Goal: Information Seeking & Learning: Learn about a topic

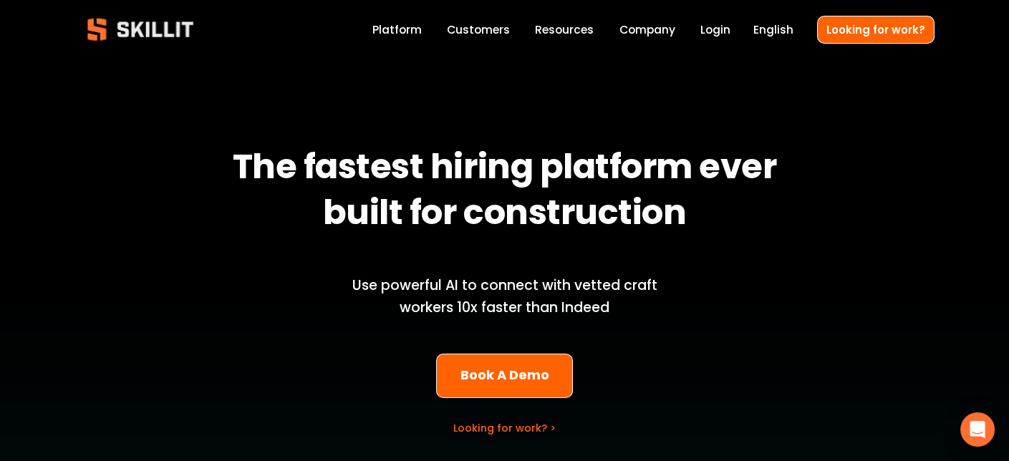
click at [487, 28] on link "Customers" at bounding box center [478, 29] width 63 height 19
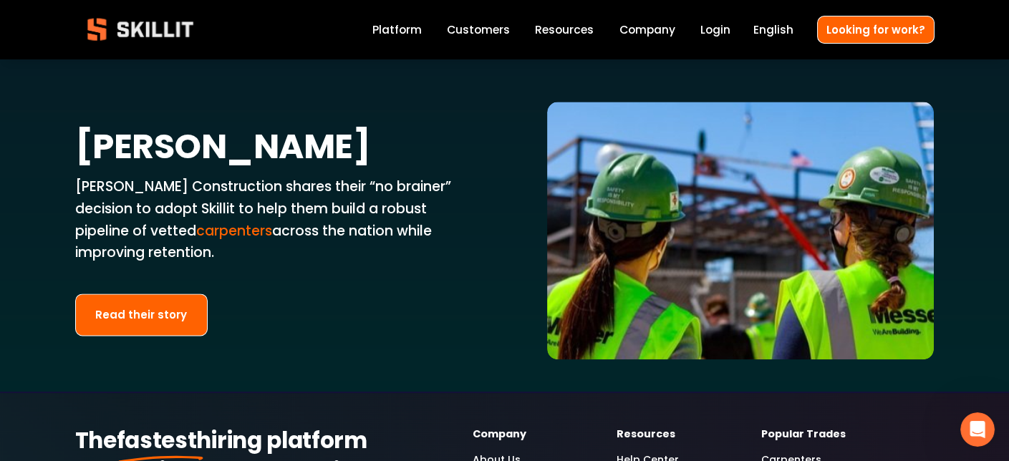
scroll to position [3152, 0]
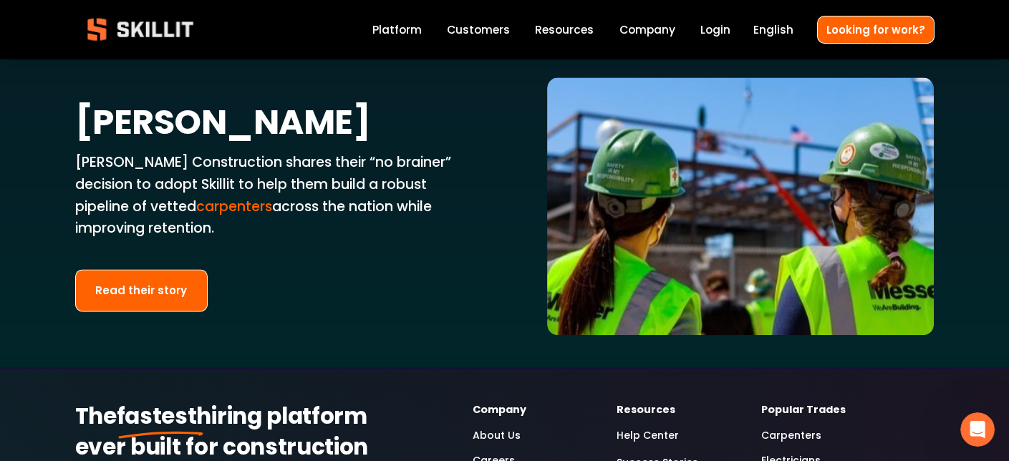
click at [405, 32] on link "Platform" at bounding box center [397, 29] width 49 height 19
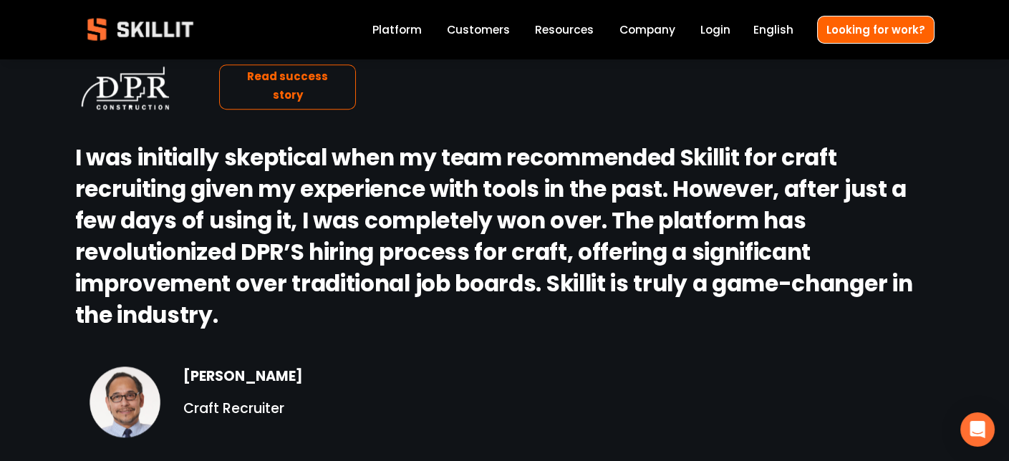
scroll to position [1433, 0]
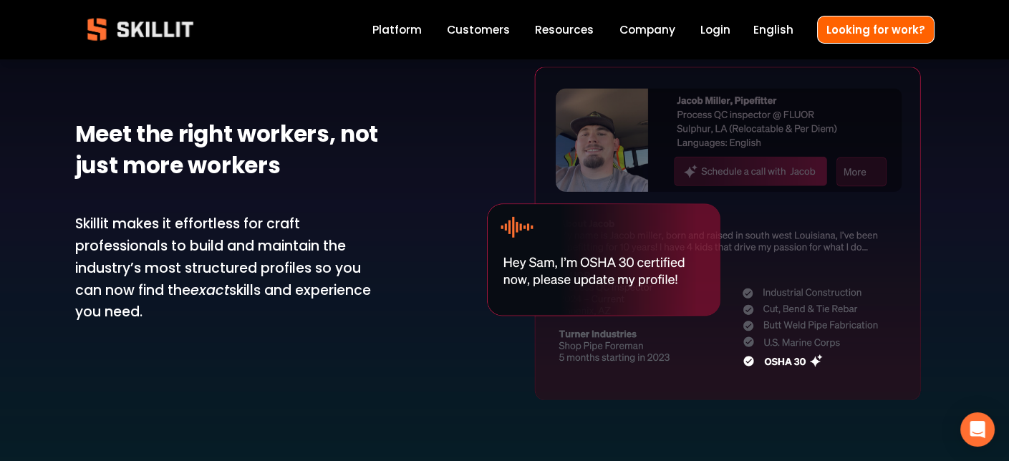
click at [646, 37] on link "Company" at bounding box center [647, 29] width 56 height 19
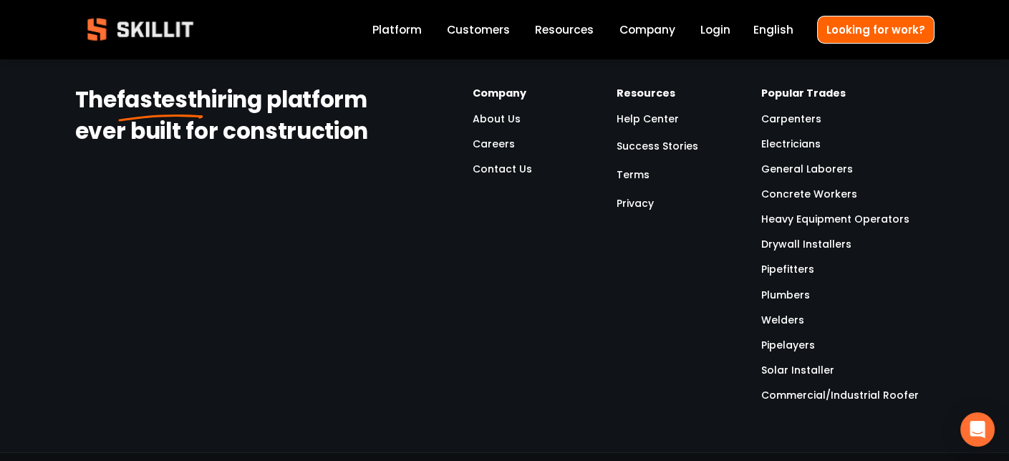
scroll to position [4513, 0]
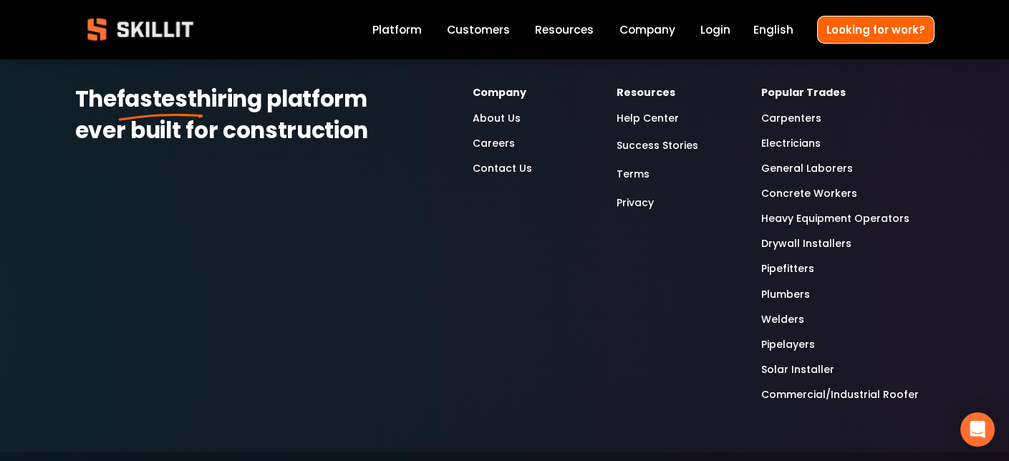
click at [784, 126] on link "Carpenters" at bounding box center [792, 118] width 60 height 16
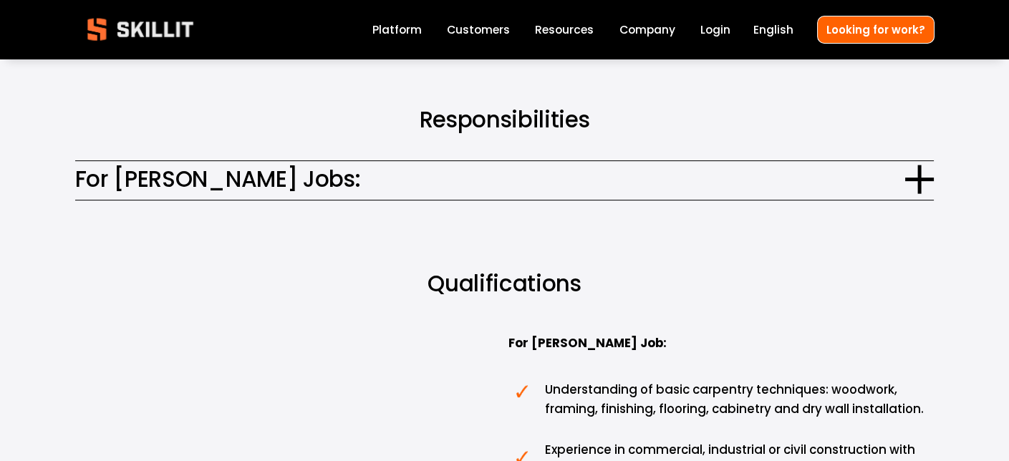
scroll to position [931, 0]
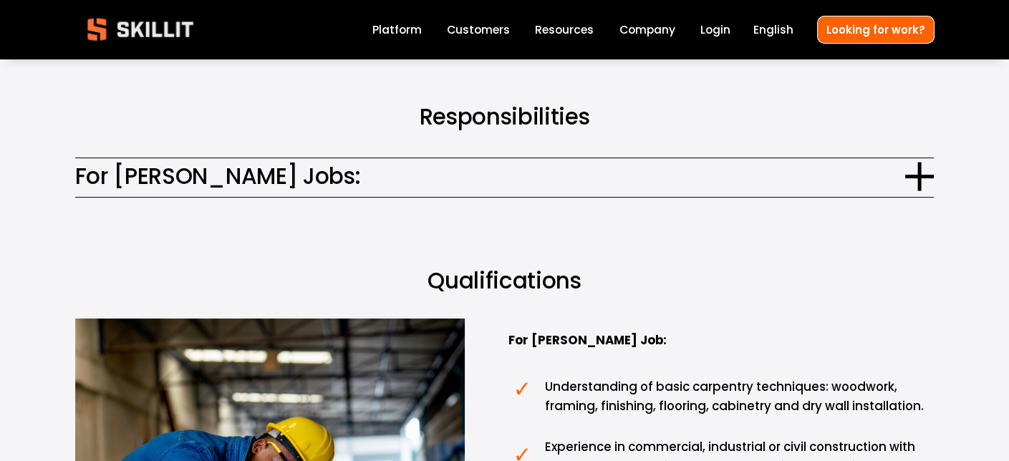
click at [906, 162] on div at bounding box center [920, 176] width 29 height 29
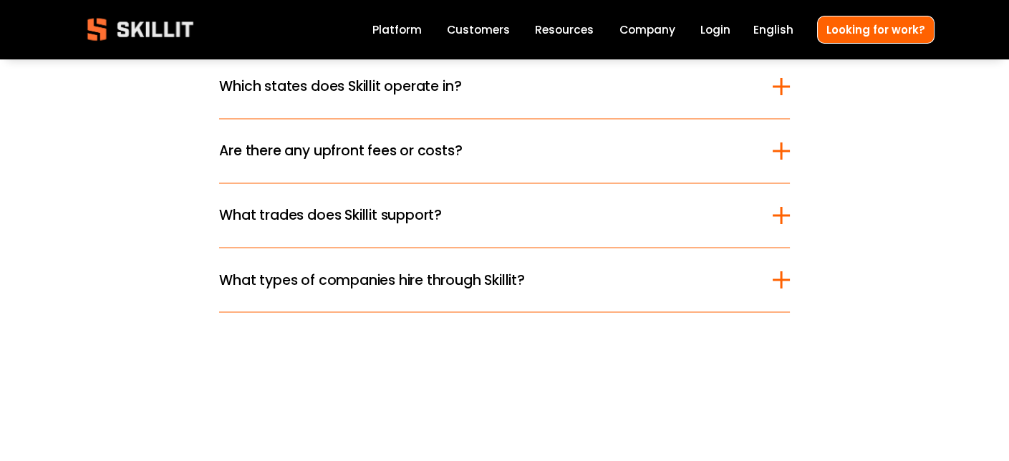
scroll to position [4227, 0]
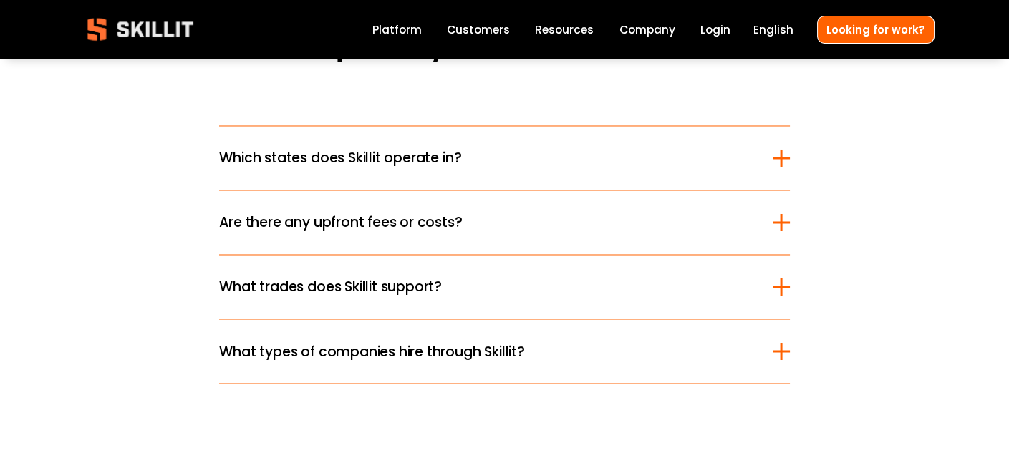
click at [773, 287] on div at bounding box center [781, 286] width 17 height 17
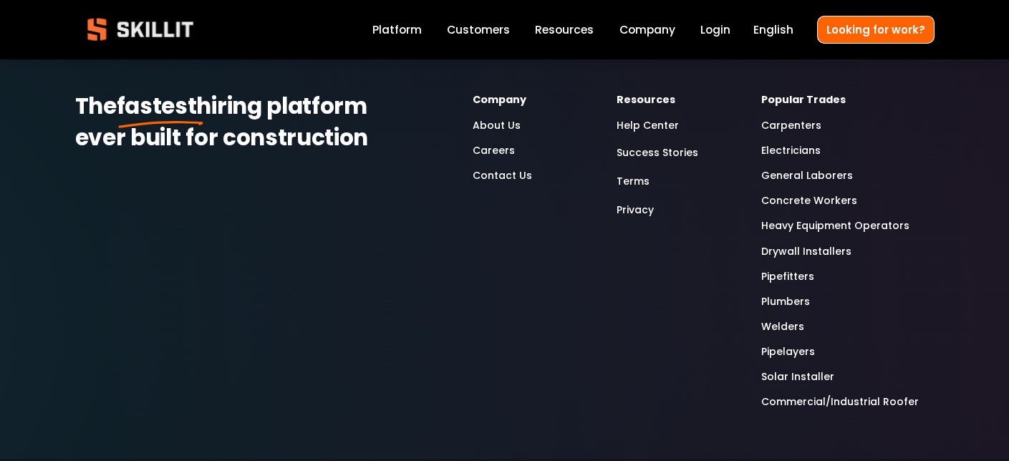
scroll to position [5445, 0]
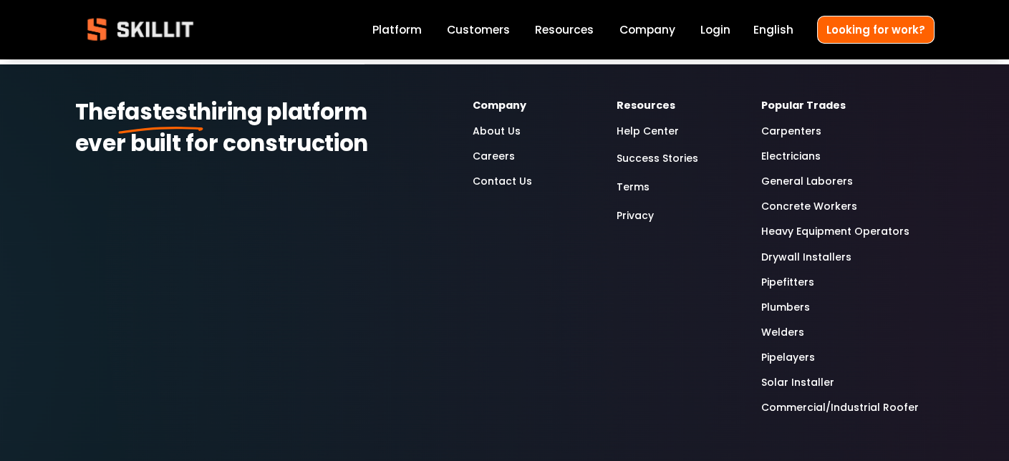
click at [795, 128] on link "Carpenters" at bounding box center [792, 131] width 60 height 16
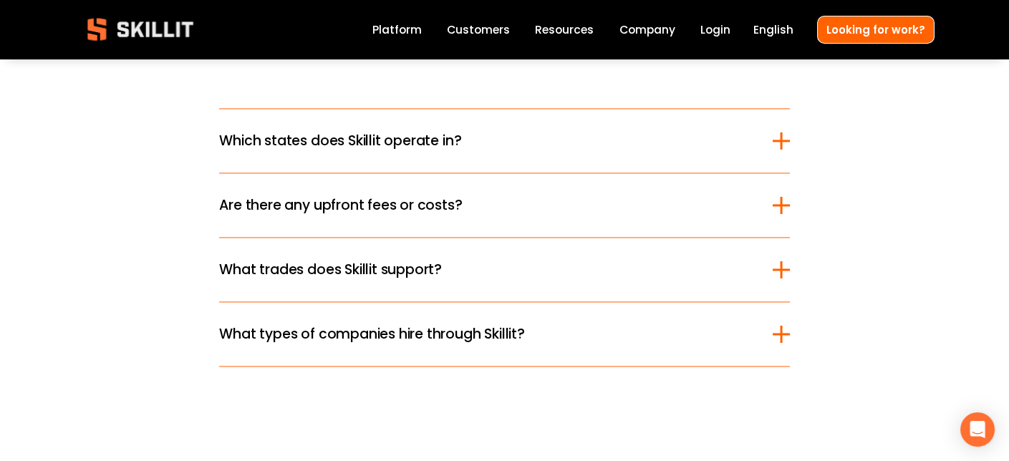
scroll to position [3725, 0]
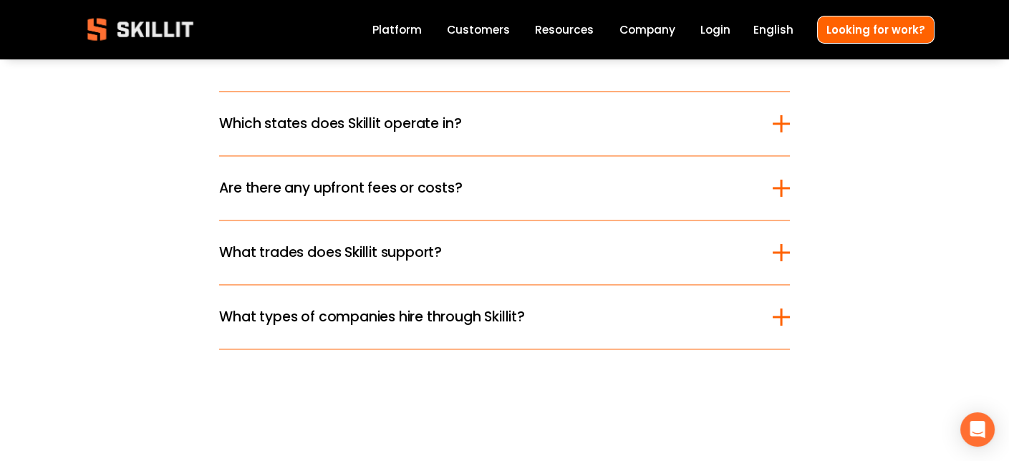
click at [773, 118] on div at bounding box center [781, 123] width 17 height 17
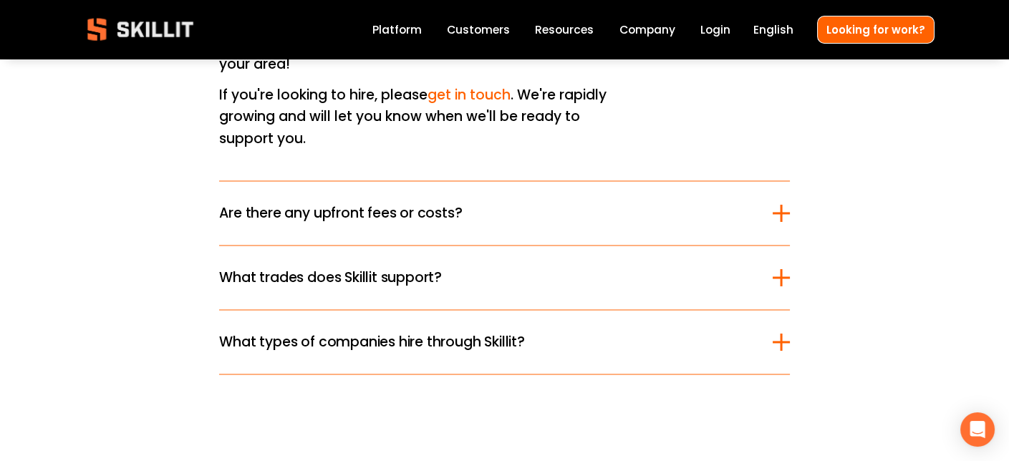
scroll to position [4083, 0]
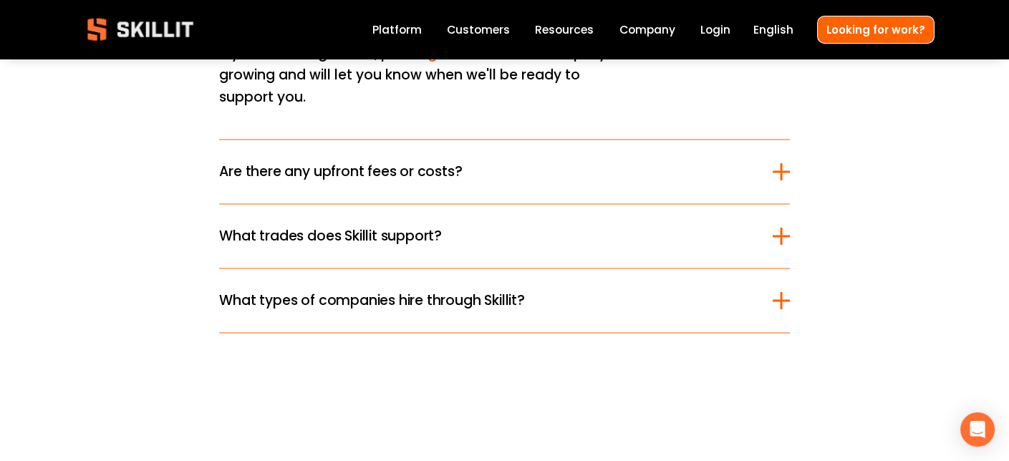
click at [269, 161] on span "Are there any upfront fees or costs?" at bounding box center [495, 171] width 553 height 21
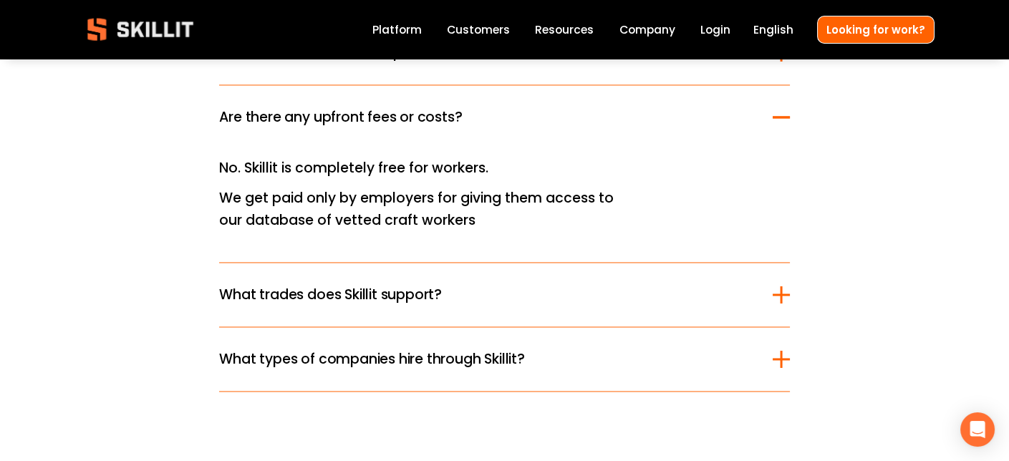
scroll to position [3797, 0]
click at [237, 348] on span "What types of companies hire through Skillit?" at bounding box center [495, 358] width 553 height 21
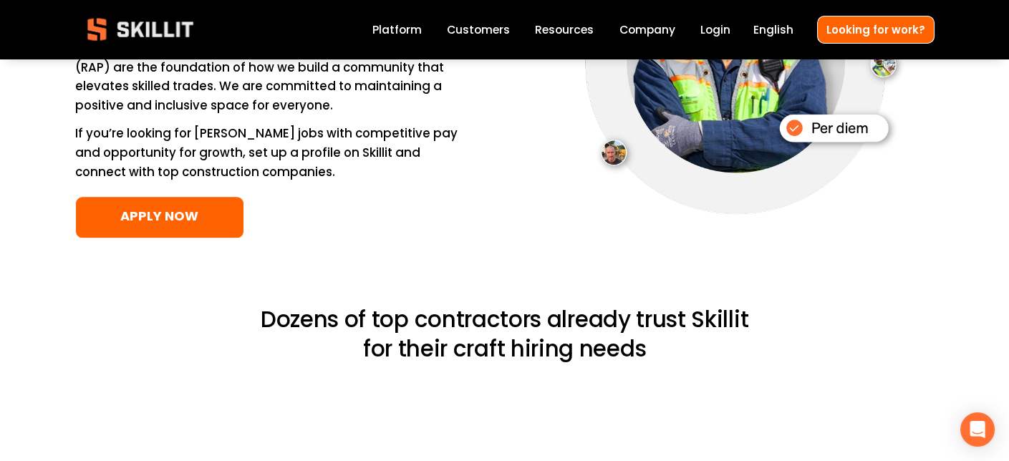
scroll to position [2364, 0]
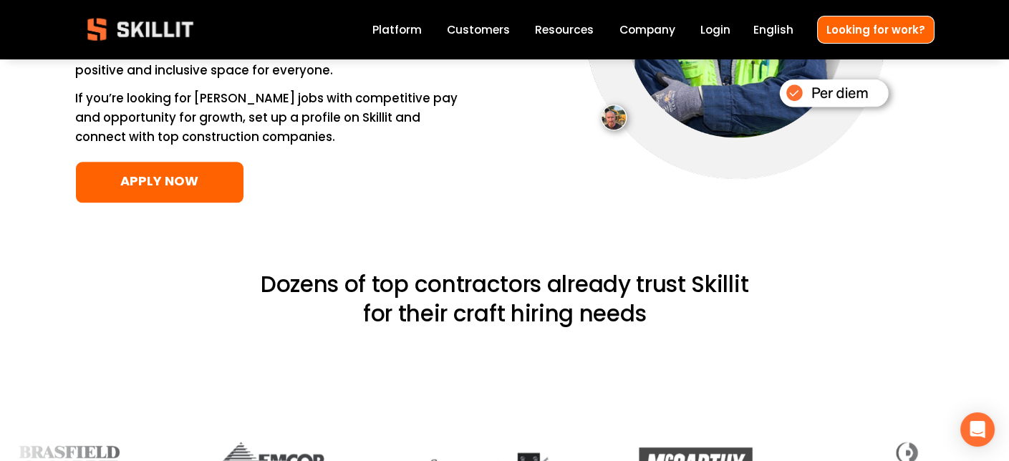
click at [175, 203] on link "APPLY NOW" at bounding box center [160, 182] width 170 height 42
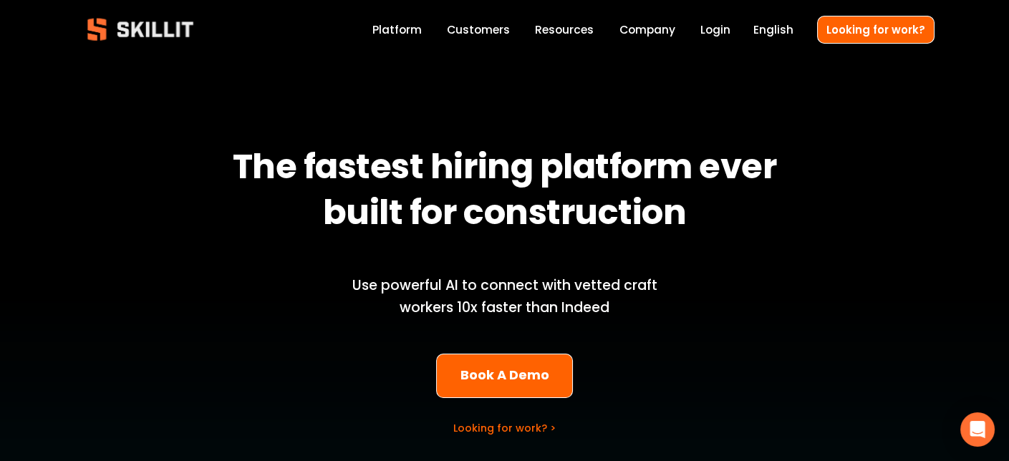
click at [0, 0] on link "Español" at bounding box center [0, 0] width 0 height 0
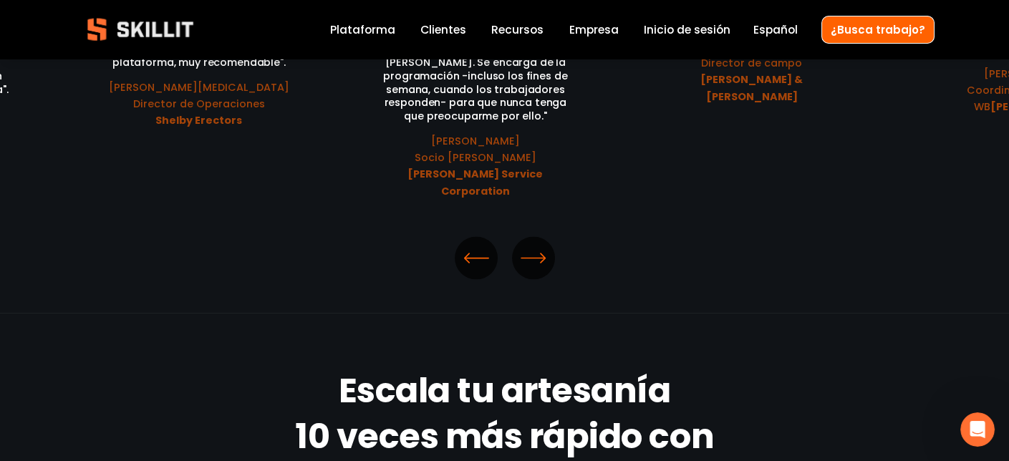
scroll to position [3940, 0]
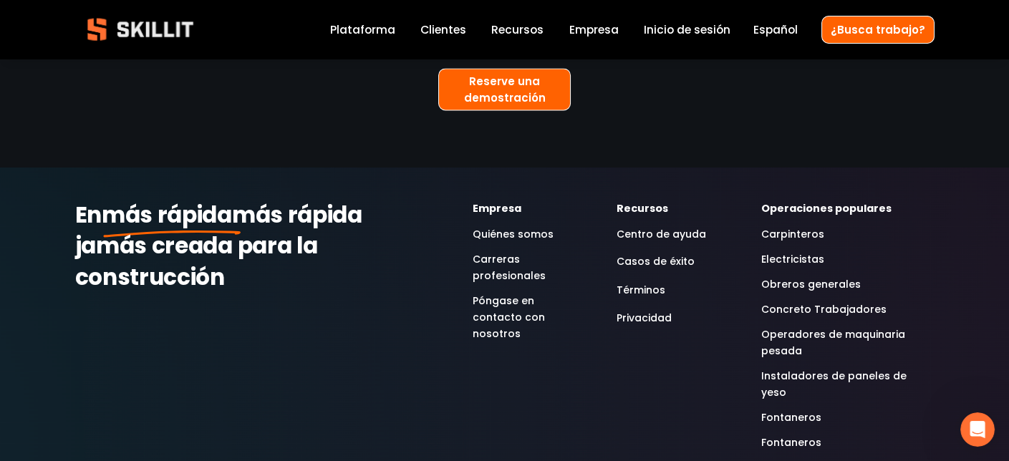
click at [506, 251] on link "Carreras profesionales" at bounding box center [523, 267] width 100 height 33
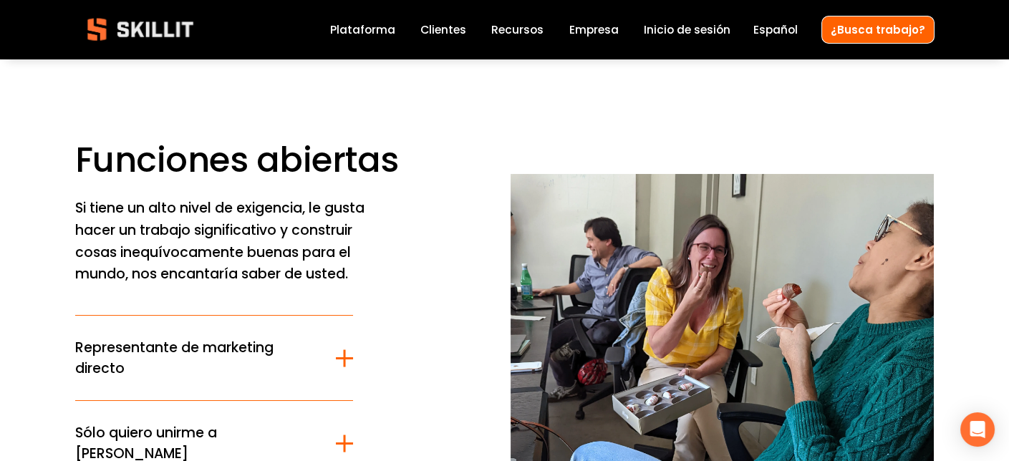
scroll to position [72, 0]
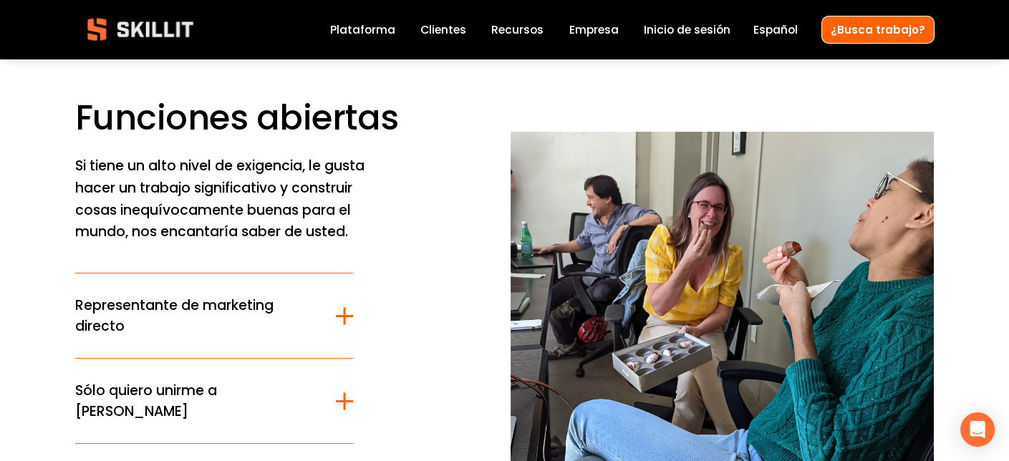
click at [0, 0] on link "English" at bounding box center [0, 0] width 0 height 0
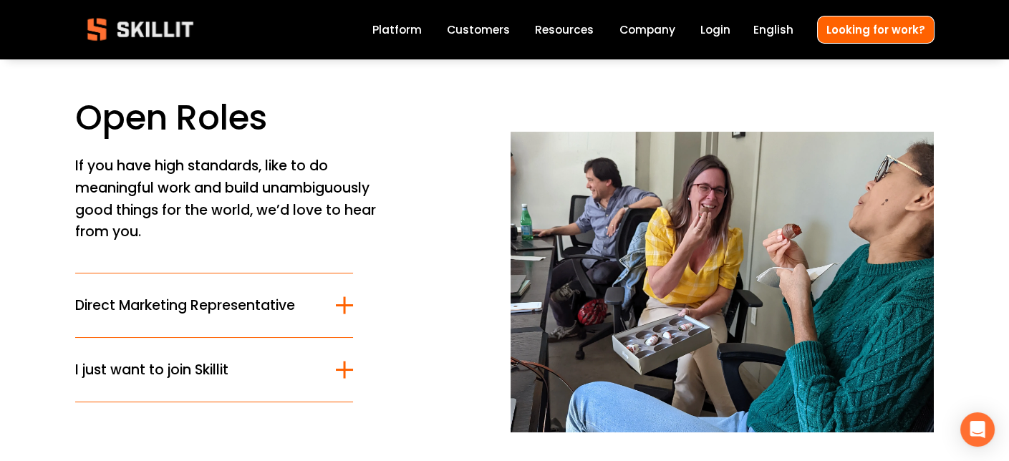
click at [167, 295] on span "Direct Marketing Representative" at bounding box center [205, 305] width 261 height 21
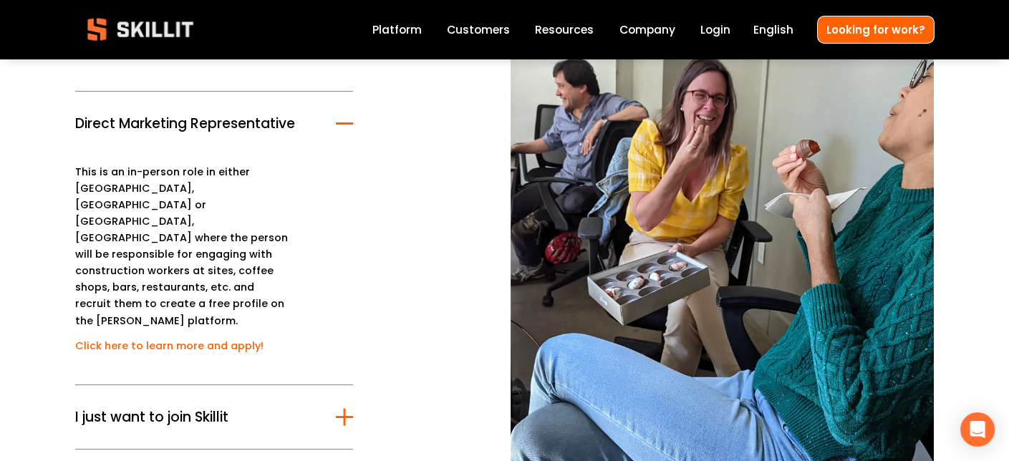
scroll to position [287, 0]
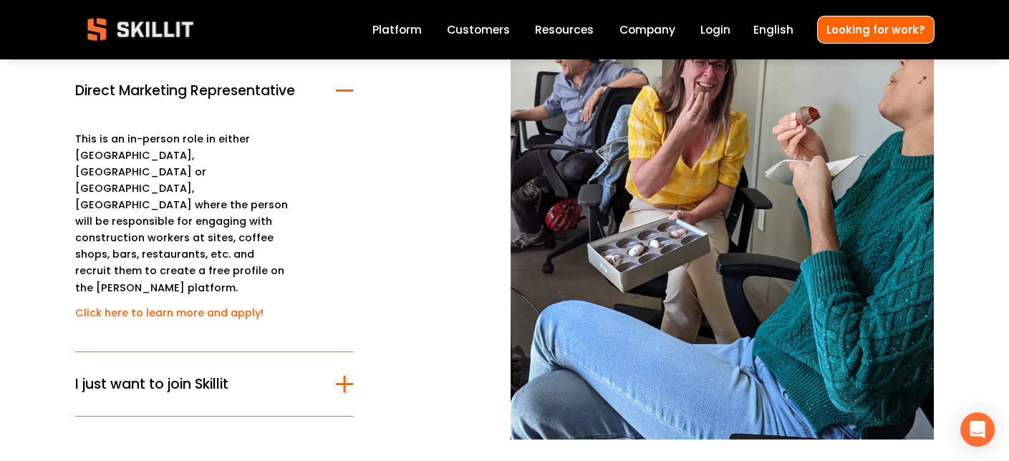
click at [130, 374] on span "I just want to join Skillit" at bounding box center [205, 384] width 261 height 21
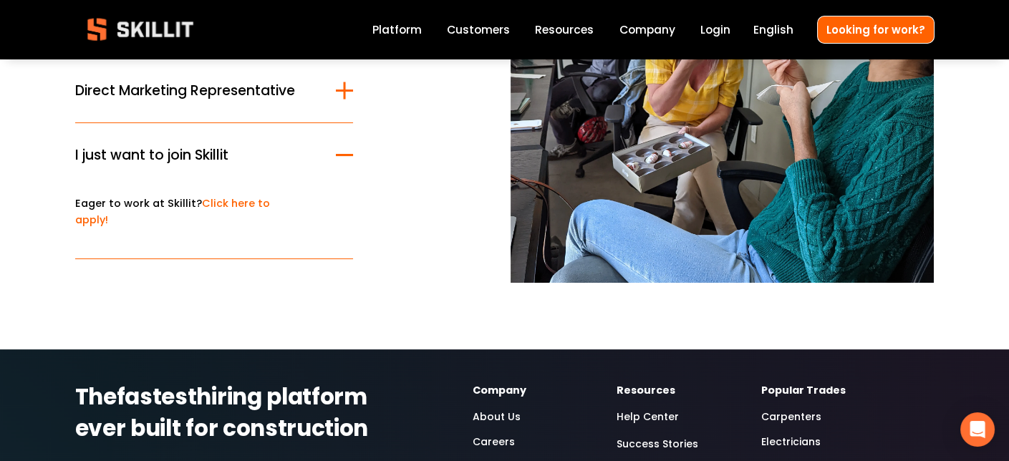
click at [213, 196] on link "Click here to apply!" at bounding box center [172, 211] width 195 height 31
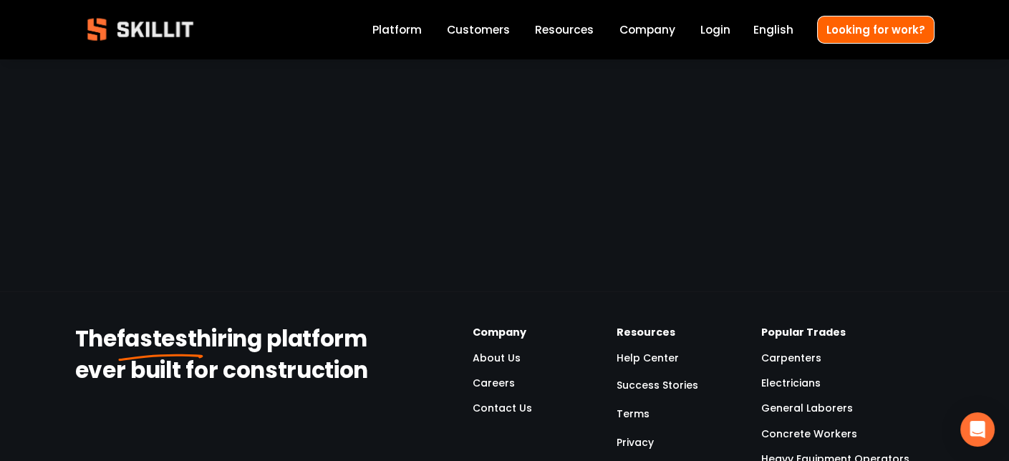
scroll to position [1576, 0]
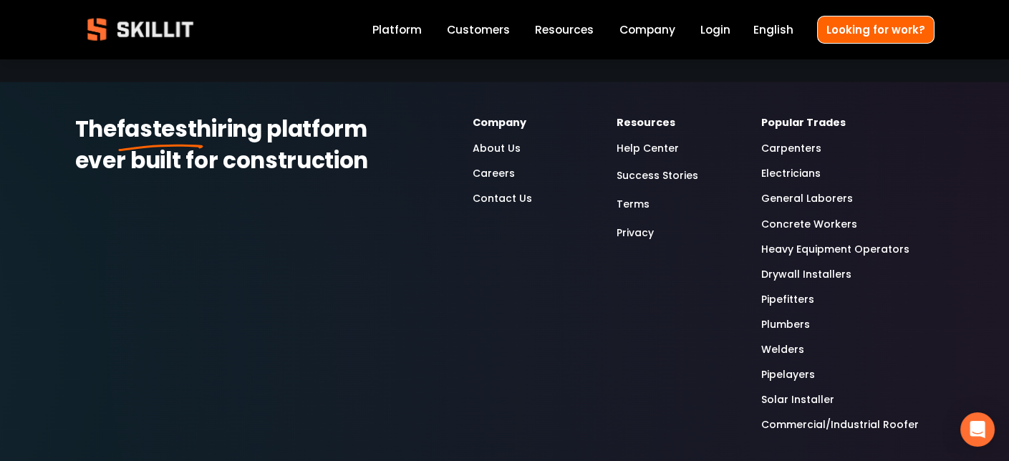
click at [495, 165] on link "Careers" at bounding box center [494, 173] width 42 height 16
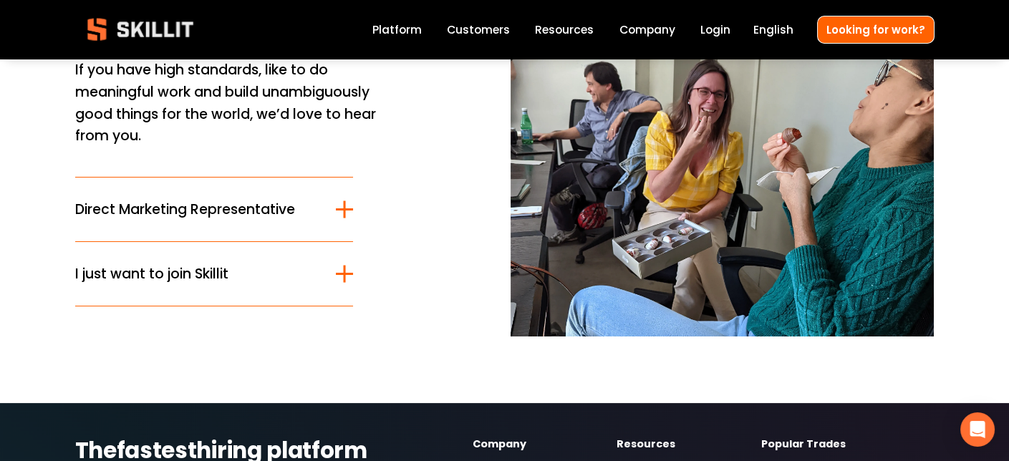
scroll to position [143, 0]
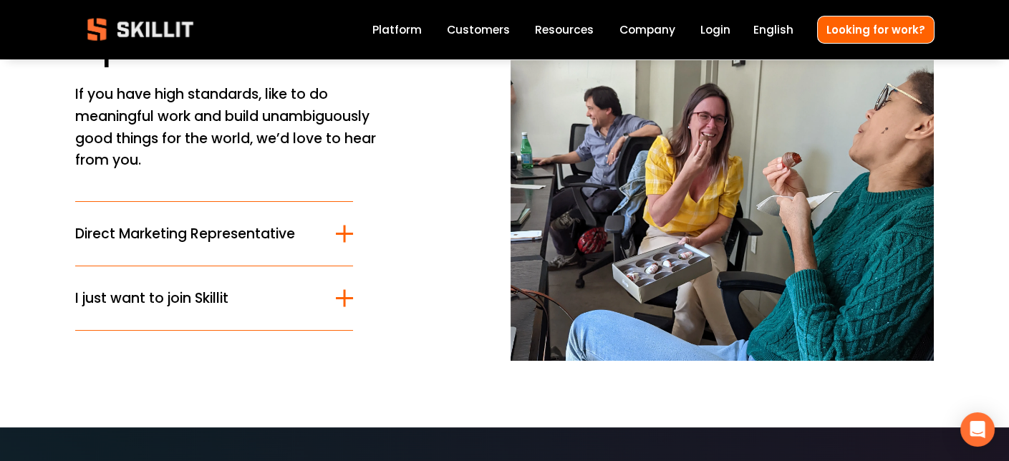
click at [336, 226] on div at bounding box center [344, 234] width 17 height 17
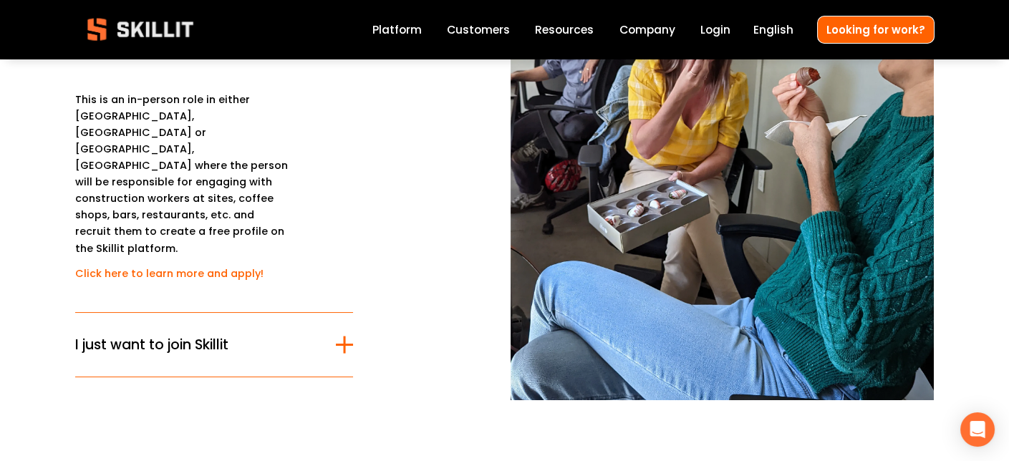
scroll to position [358, 0]
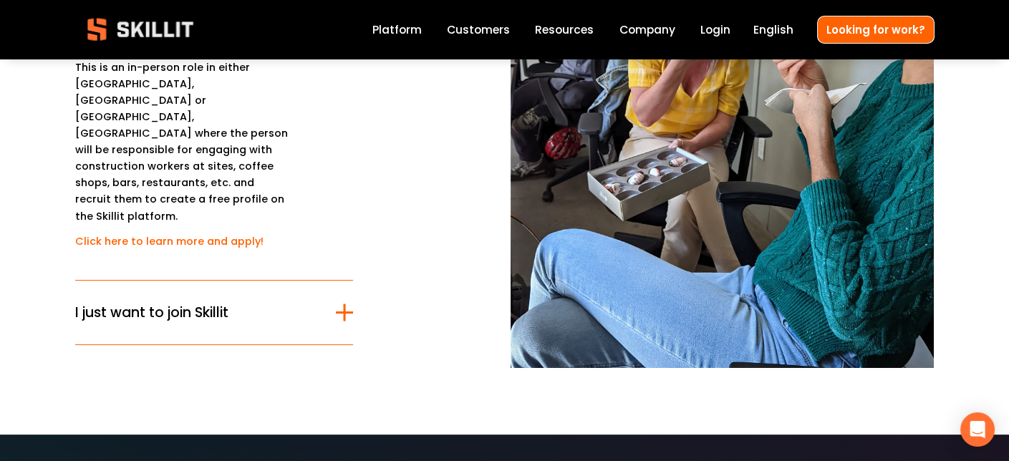
click at [344, 304] on div at bounding box center [345, 312] width 2 height 17
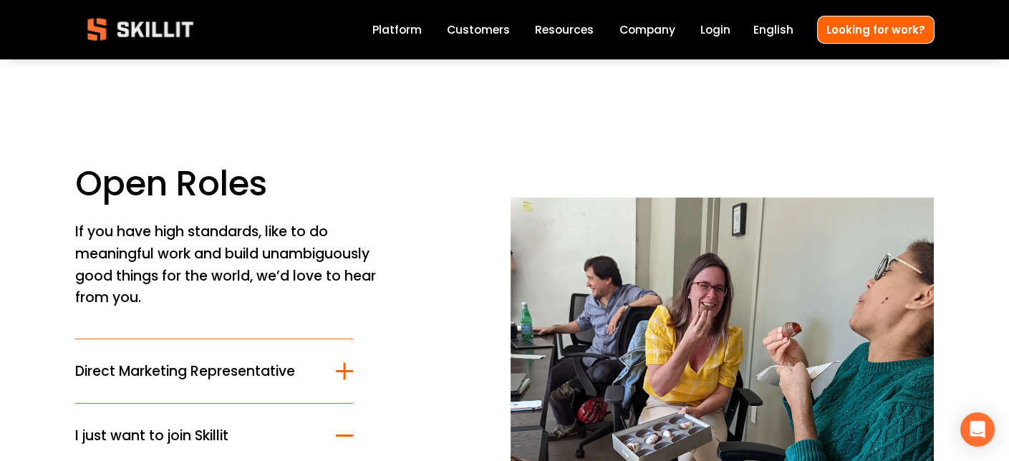
scroll to position [0, 0]
